Goal: Task Accomplishment & Management: Complete application form

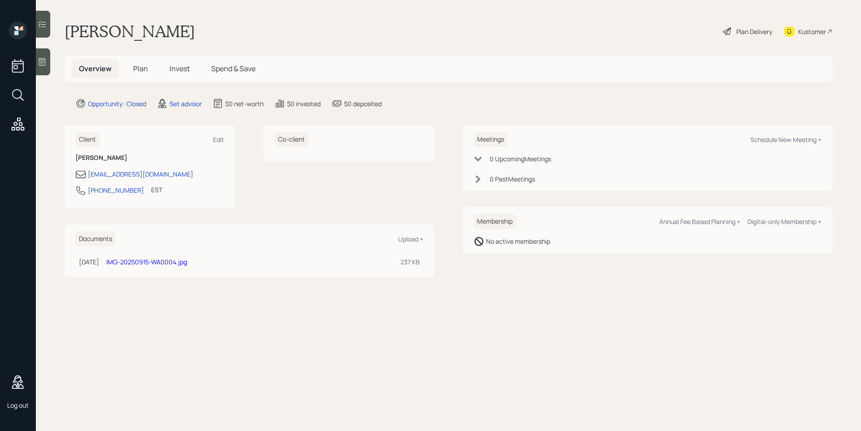
click at [137, 69] on span "Plan" at bounding box center [140, 69] width 15 height 10
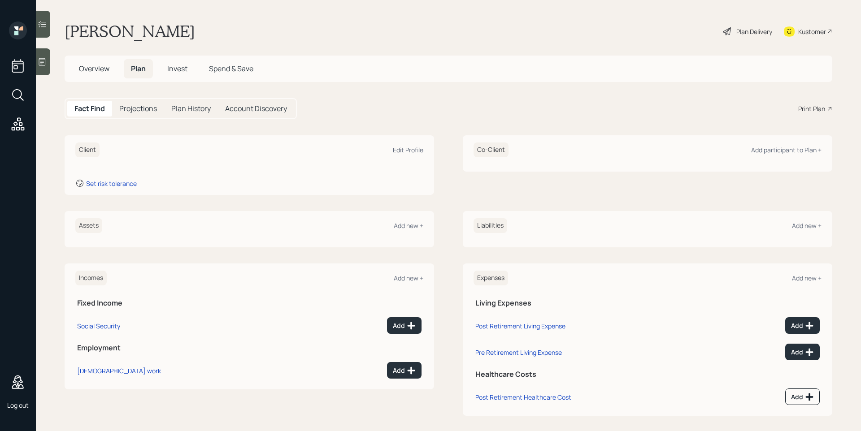
click at [166, 68] on h5 "Invest" at bounding box center [177, 68] width 35 height 19
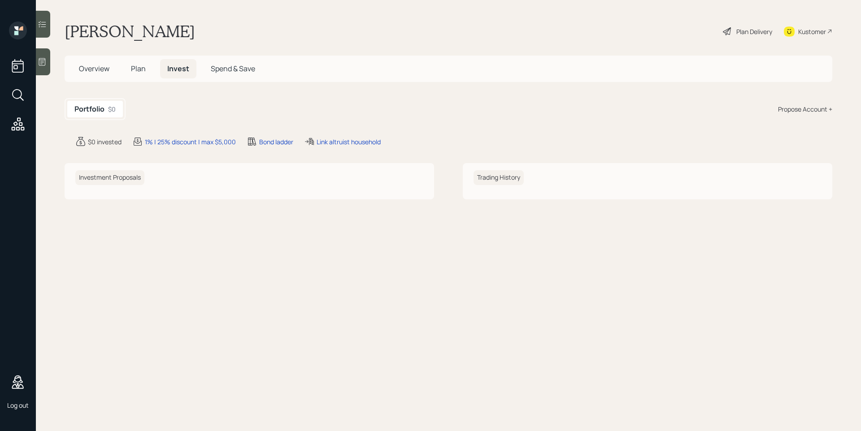
click at [224, 69] on span "Spend & Save" at bounding box center [233, 69] width 44 height 10
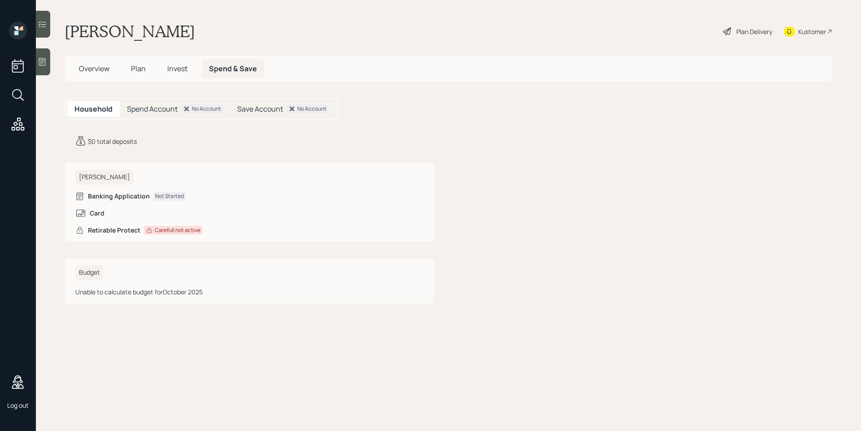
click at [747, 37] on div "Plan Delivery" at bounding box center [747, 32] width 51 height 20
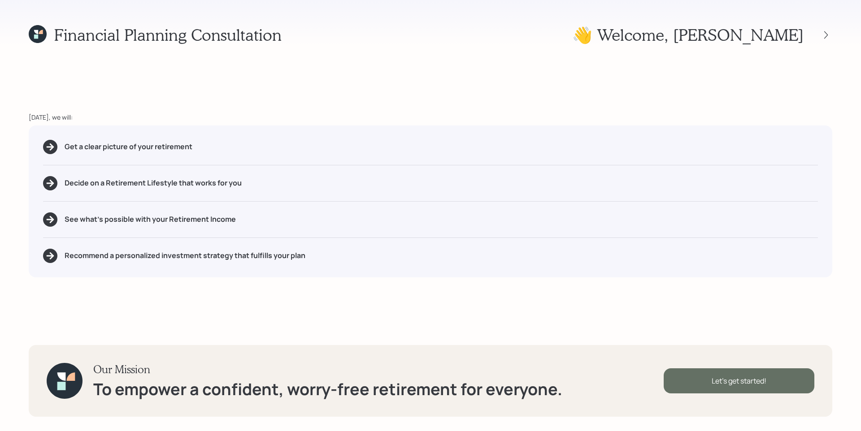
click at [744, 369] on div "Let's get started!" at bounding box center [739, 381] width 151 height 25
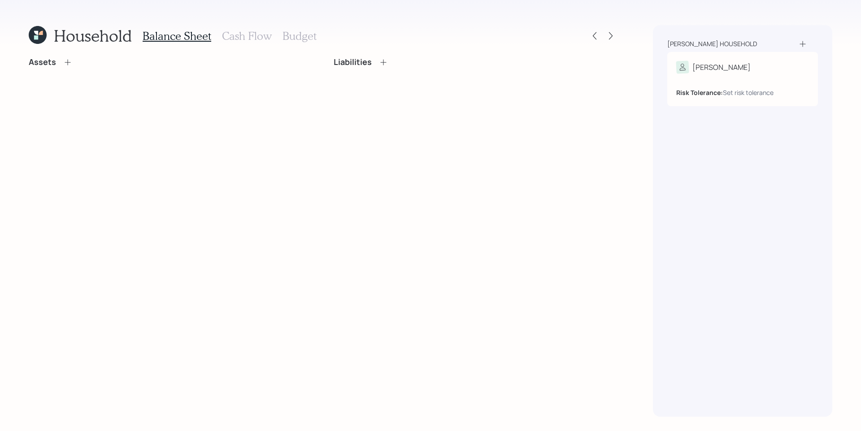
click at [253, 35] on h3 "Cash Flow" at bounding box center [247, 36] width 50 height 13
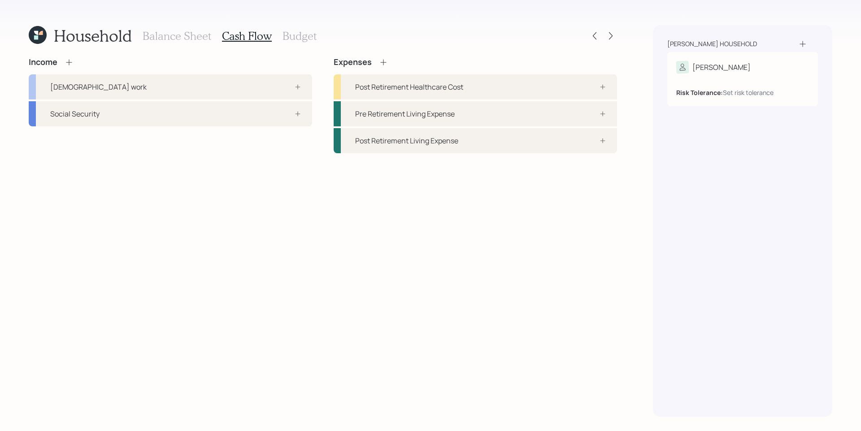
click at [290, 33] on h3 "Budget" at bounding box center [300, 36] width 34 height 13
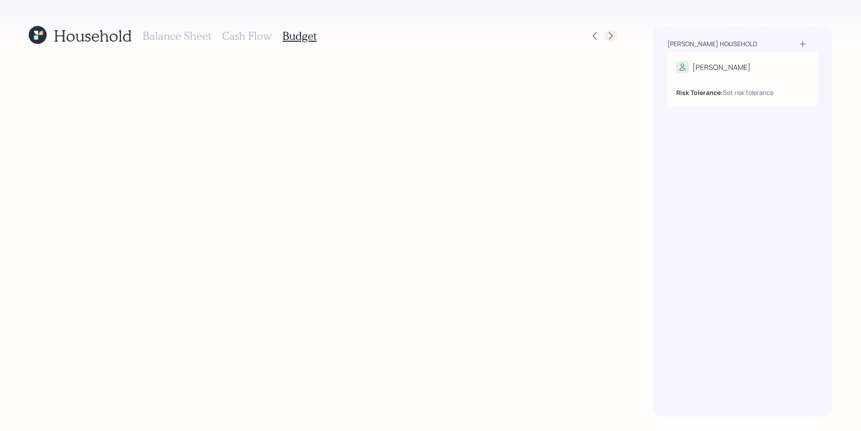
click at [610, 37] on icon at bounding box center [610, 35] width 9 height 9
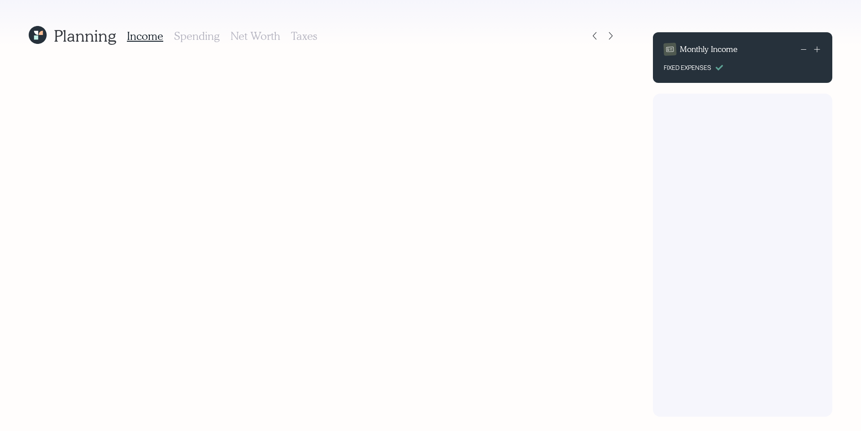
click at [610, 37] on icon at bounding box center [610, 35] width 9 height 9
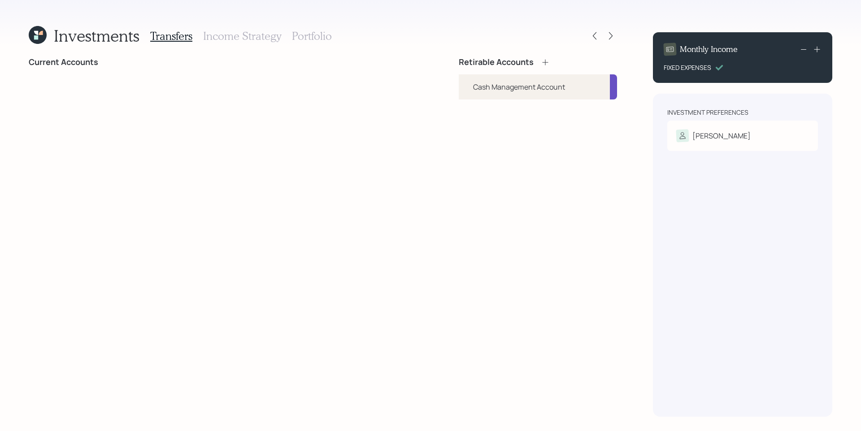
click at [610, 37] on icon at bounding box center [610, 35] width 9 height 9
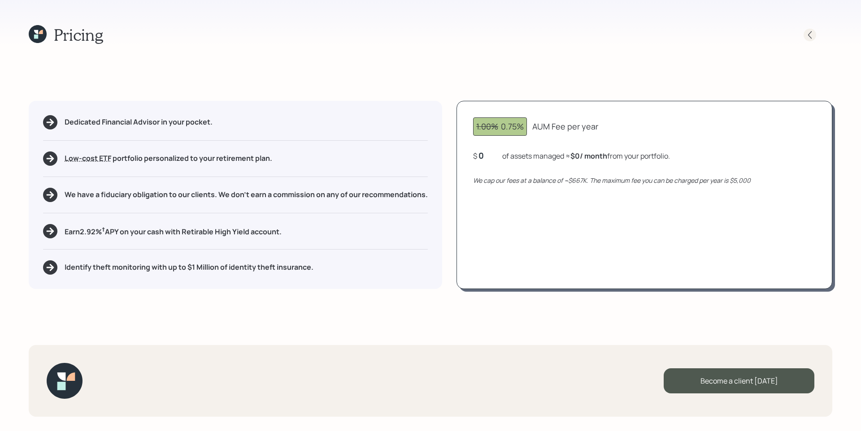
click at [812, 34] on icon at bounding box center [810, 34] width 9 height 9
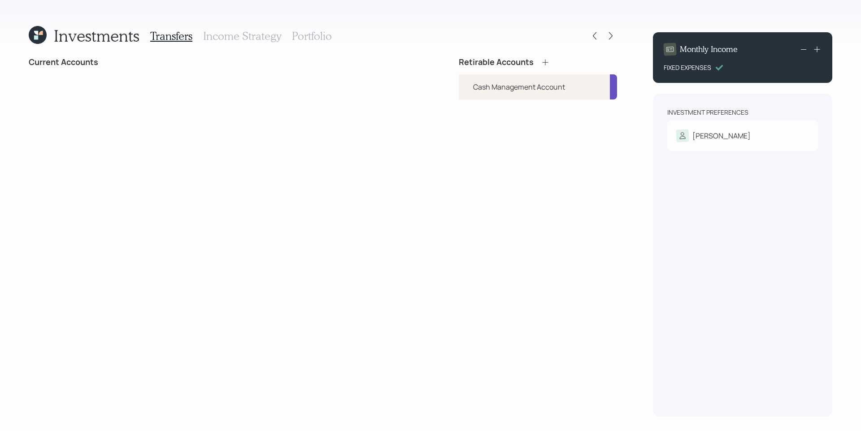
click at [251, 38] on h3 "Income Strategy" at bounding box center [242, 36] width 78 height 13
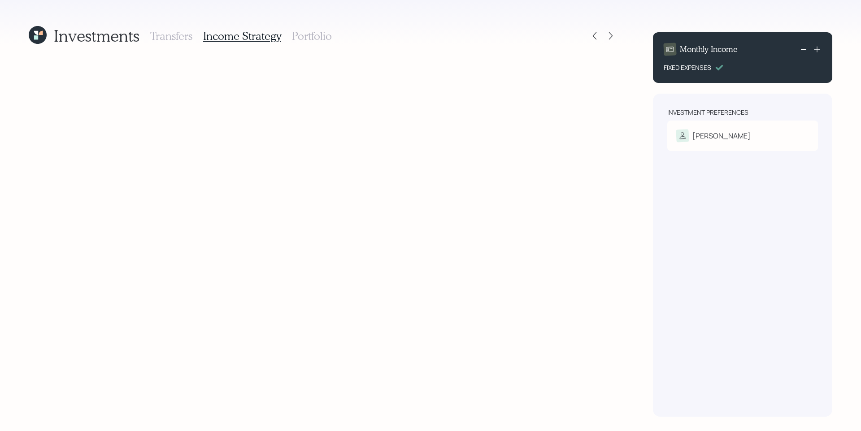
click at [321, 36] on h3 "Portfolio" at bounding box center [312, 36] width 40 height 13
click at [592, 39] on icon at bounding box center [594, 35] width 9 height 9
click at [313, 42] on h3 "Taxes" at bounding box center [304, 36] width 26 height 13
click at [276, 39] on h3 "Net Worth" at bounding box center [256, 36] width 50 height 13
drag, startPoint x: 222, startPoint y: 36, endPoint x: 191, endPoint y: 36, distance: 30.9
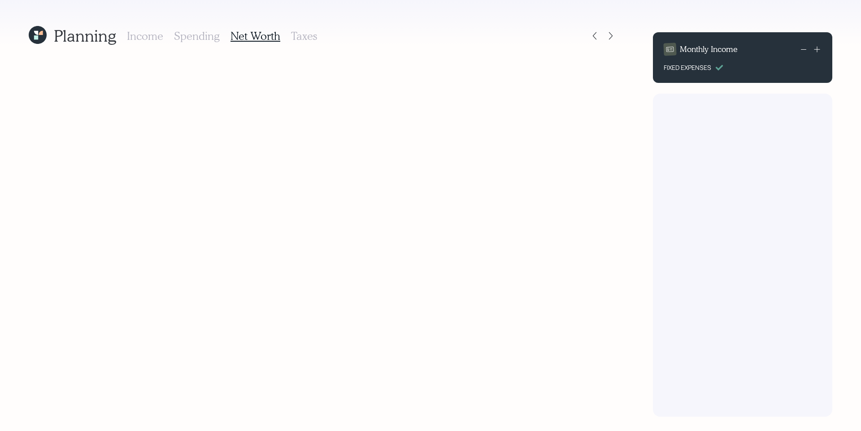
click at [217, 36] on div "Income Spending Net Worth Taxes" at bounding box center [222, 36] width 190 height 22
click at [161, 36] on h3 "Income" at bounding box center [145, 36] width 36 height 13
click at [196, 36] on h3 "Spending" at bounding box center [197, 36] width 46 height 13
click at [593, 36] on icon at bounding box center [594, 35] width 9 height 9
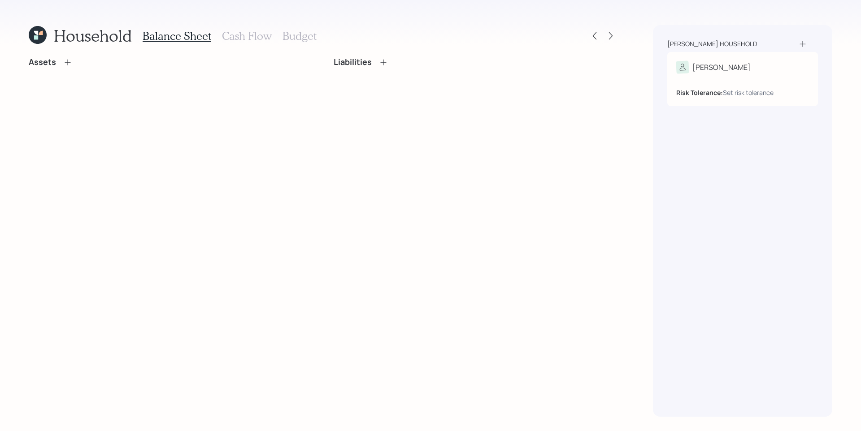
click at [70, 61] on icon at bounding box center [67, 62] width 9 height 9
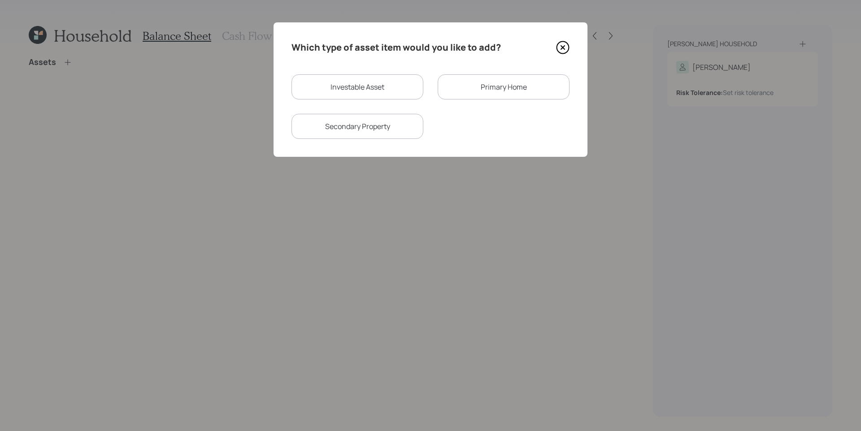
click at [562, 45] on icon at bounding box center [562, 47] width 13 height 13
